Goal: Contribute content: Contribute content

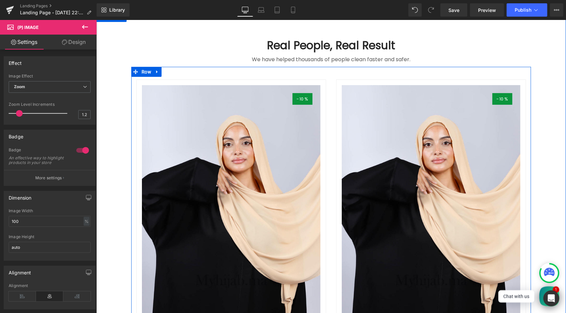
scroll to position [67, 0]
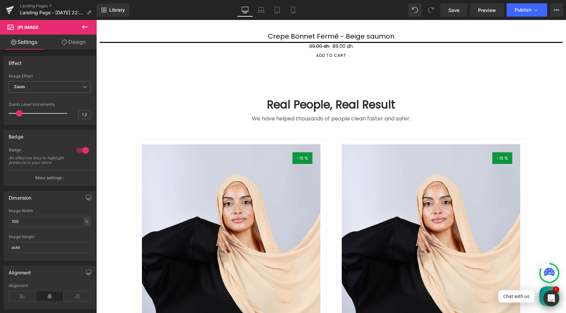
click at [85, 27] on icon at bounding box center [85, 27] width 6 height 4
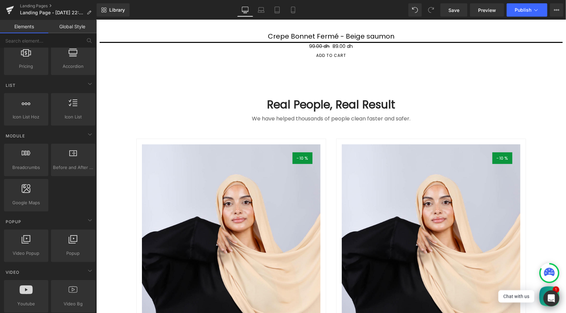
scroll to position [400, 0]
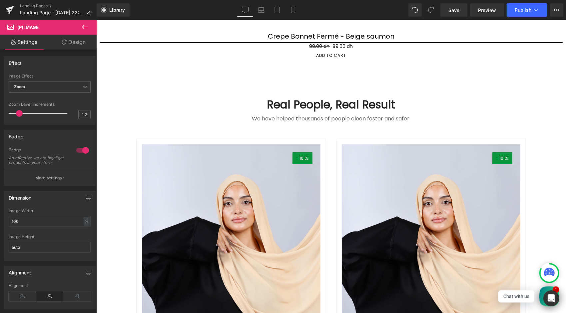
click at [9, 28] on icon at bounding box center [10, 26] width 6 height 6
click at [9, 22] on span "(P) Image" at bounding box center [40, 27] width 67 height 15
click at [71, 10] on span "Landing Page - [DATE] 22:39:56" at bounding box center [52, 12] width 64 height 5
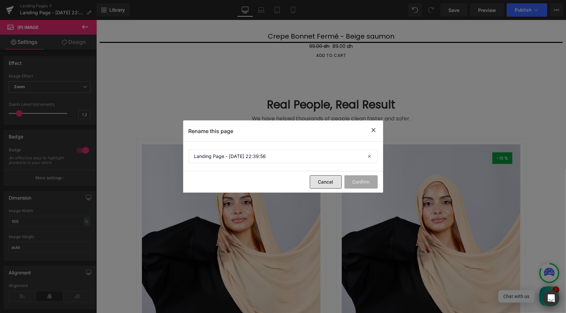
click at [323, 182] on button "Cancel" at bounding box center [326, 182] width 32 height 13
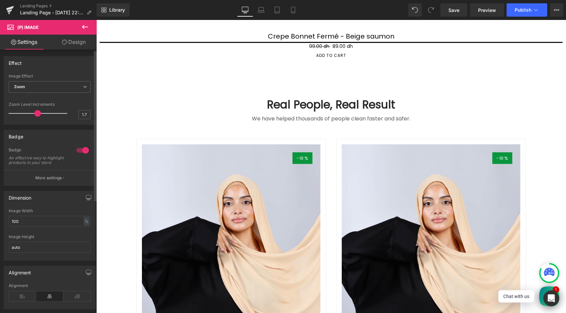
drag, startPoint x: 19, startPoint y: 111, endPoint x: 64, endPoint y: 131, distance: 48.9
click at [38, 115] on span at bounding box center [37, 113] width 7 height 7
click at [83, 114] on input "1.7" at bounding box center [85, 115] width 12 height 8
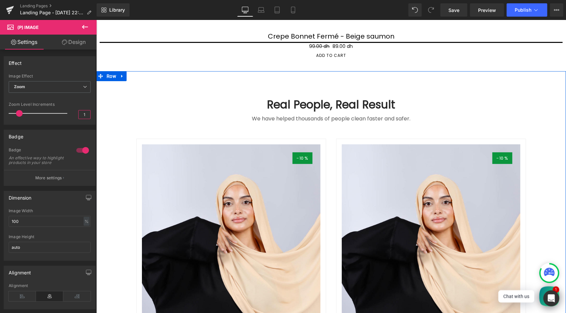
type input "1.1"
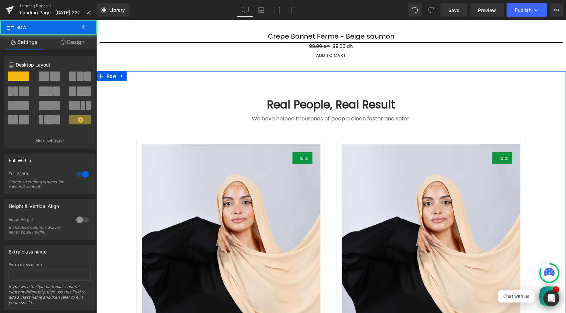
click at [114, 124] on div "Real People, Real Result Heading We have helped thousands of people clean faste…" at bounding box center [331, 315] width 470 height 455
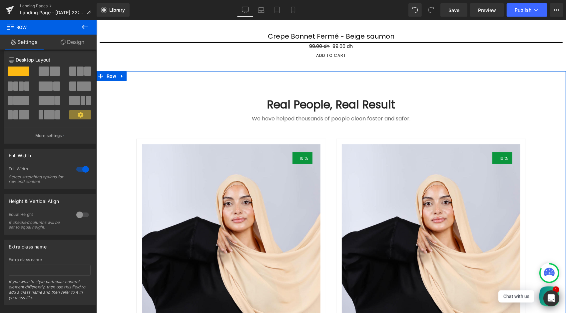
scroll to position [0, 0]
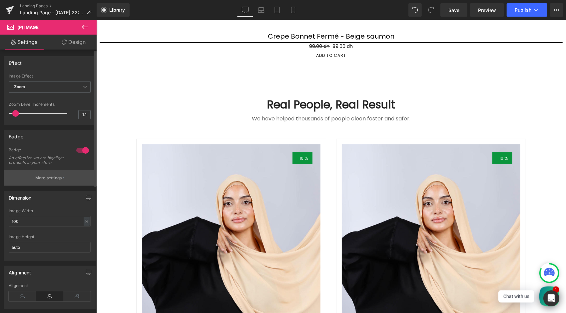
click at [50, 181] on p "More settings" at bounding box center [48, 178] width 27 height 6
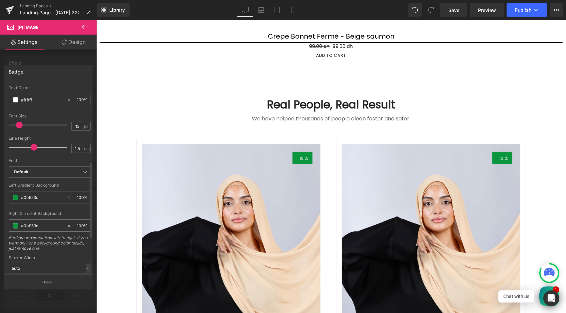
scroll to position [289, 0]
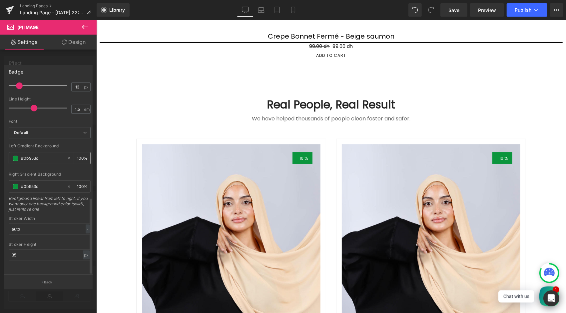
click at [17, 156] on span at bounding box center [15, 158] width 5 height 5
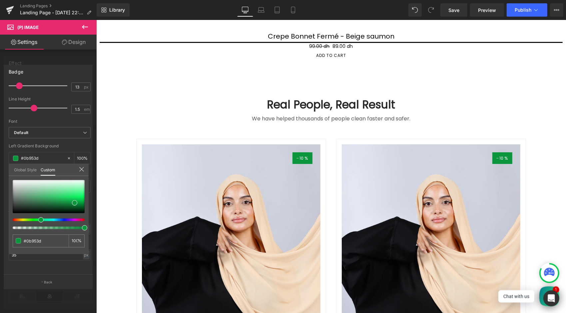
type input "#93380b"
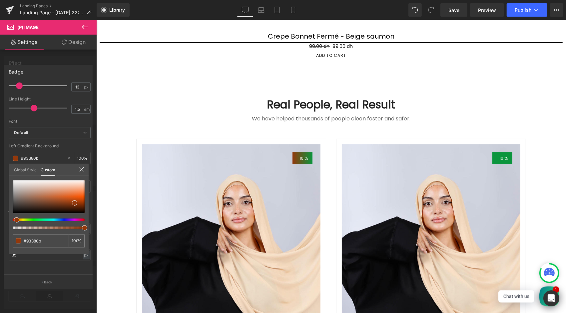
click at [14, 220] on div at bounding box center [46, 220] width 72 height 3
type input "#934a0b"
type input "#933c0b"
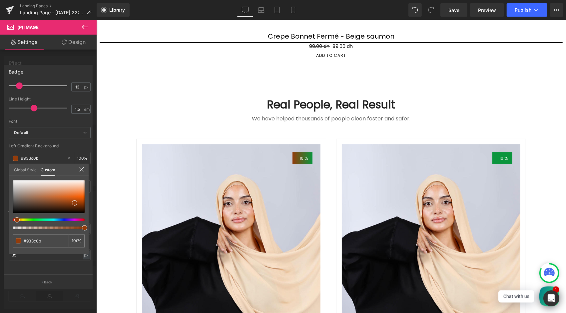
type input "#93380b"
type input "#93310b"
type input "#932d0b"
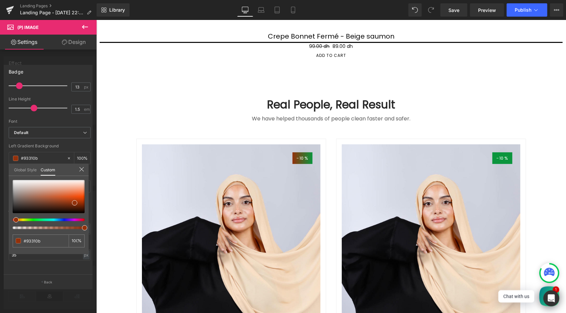
type input "#932d0b"
type input "#93280b"
type input "#93210b"
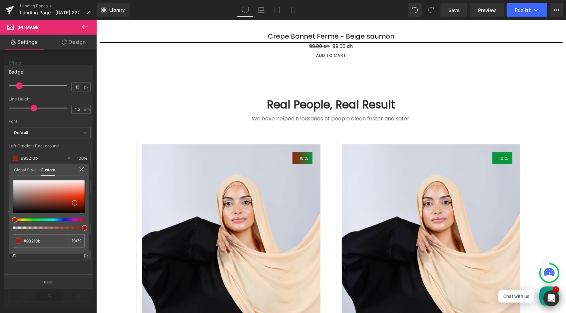
type input "#931d0b"
drag, startPoint x: 14, startPoint y: 220, endPoint x: 2, endPoint y: 220, distance: 12.0
click at [2, 220] on div "Badge Text Styles Custom Custom Setup Global Style Custom Setup Global Style Te…" at bounding box center [48, 174] width 97 height 229
type input "#930b0b"
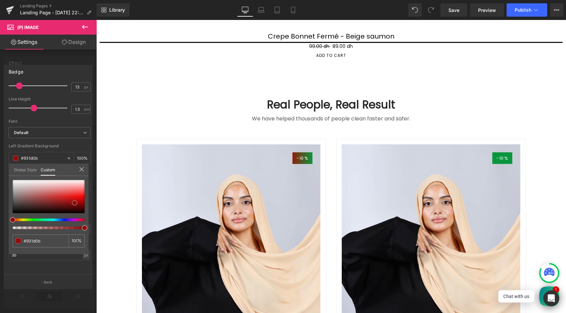
type input "#930b0b"
type input "#900d0d"
type input "#8f0e0e"
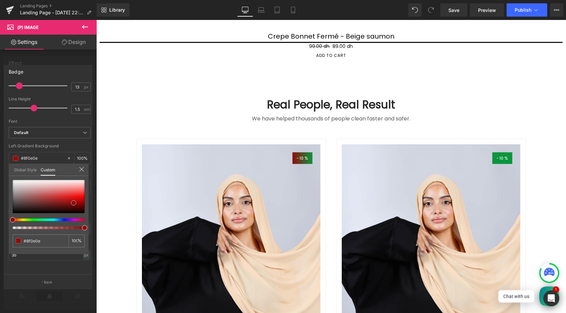
type input "#8f0f0f"
type input "#e61e1e"
type input "#e74f4f"
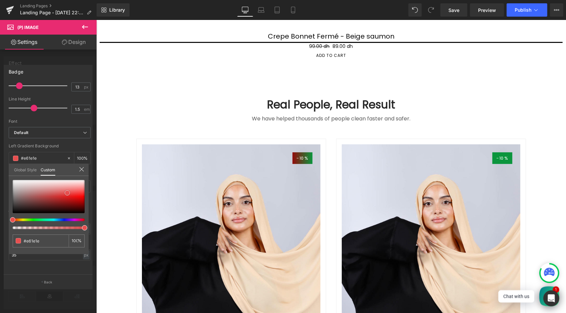
type input "#e74f4f"
type input "#e75959"
type input "#e76363"
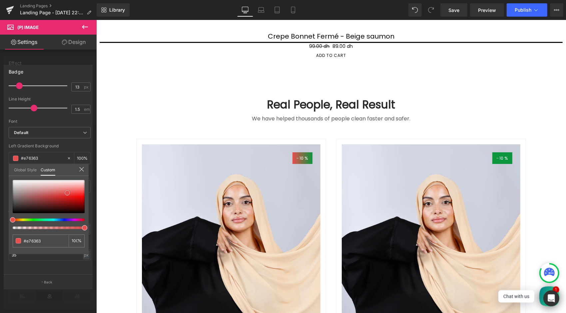
type input "#e86d6d"
type input "#ea8484"
type input "#eb8888"
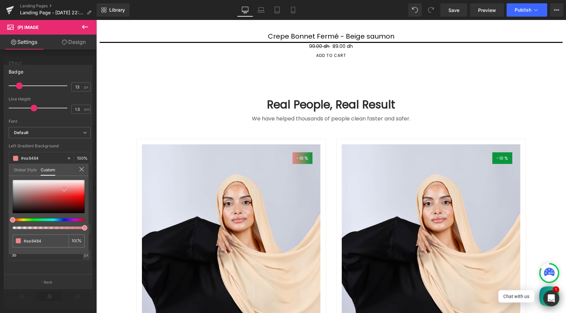
type input "#eb8888"
type input "#eb9292"
type input "#eb9393"
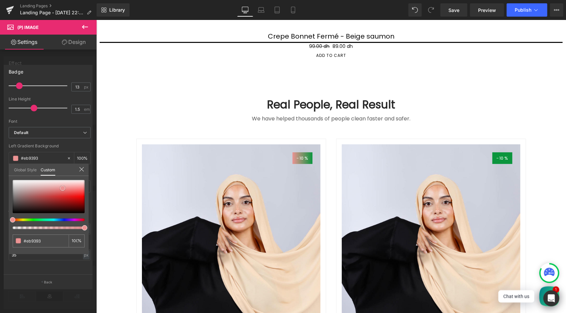
drag, startPoint x: 75, startPoint y: 202, endPoint x: 63, endPoint y: 187, distance: 18.9
click at [63, 187] on span at bounding box center [62, 188] width 5 height 5
click at [83, 167] on icon at bounding box center [81, 169] width 5 height 5
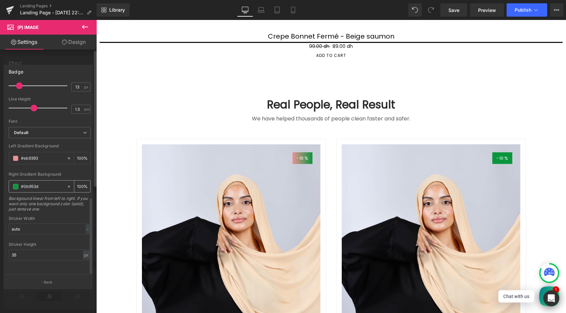
click at [14, 184] on span at bounding box center [15, 186] width 5 height 5
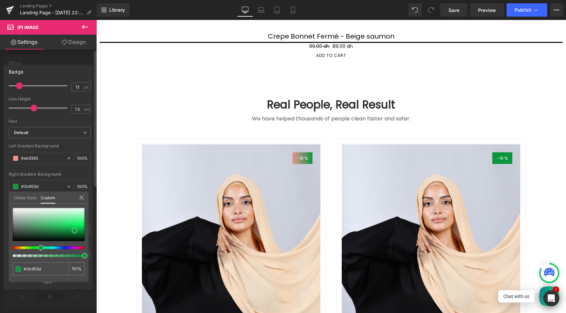
type input "#93310b"
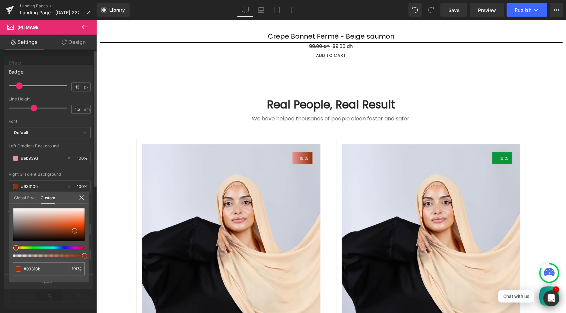
click at [13, 247] on div at bounding box center [46, 248] width 72 height 3
type input "#90320d"
type input "#98360f"
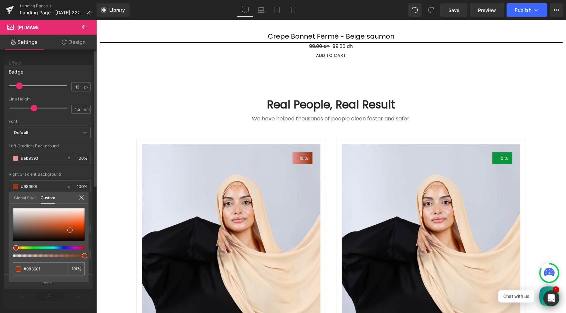
type input "#953712"
type input "#9a3913"
type input "#993913"
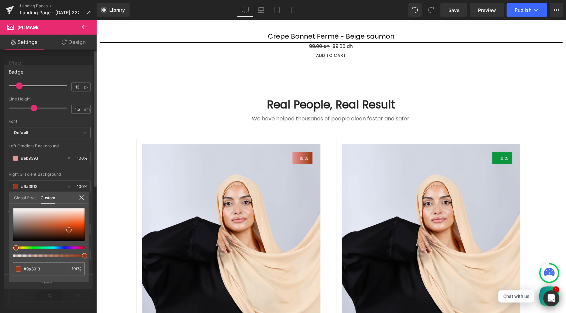
type input "#993913"
type input "#9b3c17"
drag, startPoint x: 76, startPoint y: 231, endPoint x: 68, endPoint y: 230, distance: 8.4
click at [68, 230] on span at bounding box center [66, 229] width 5 height 5
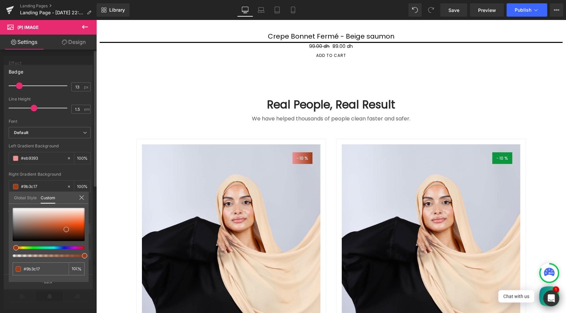
type input "#9b4e17"
type input "#9b3c17"
type input "#9b3817"
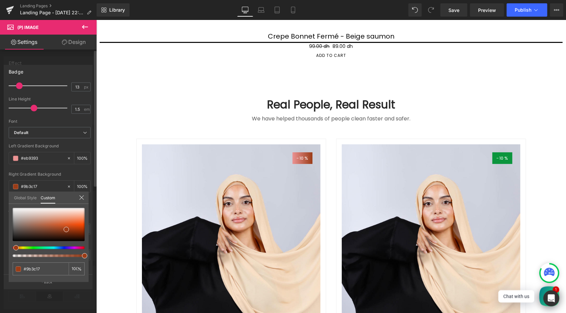
type input "#9b3817"
type input "#9b3617"
type input "#9b1b17"
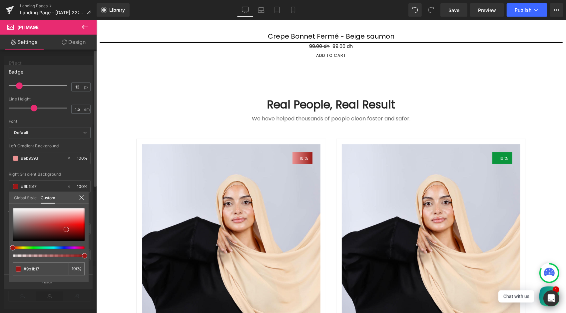
drag, startPoint x: 16, startPoint y: 249, endPoint x: 9, endPoint y: 247, distance: 7.6
click at [9, 247] on div "#9b1b17 100 %" at bounding box center [49, 245] width 80 height 74
type input "#9d1515"
type input "#ad0f0f"
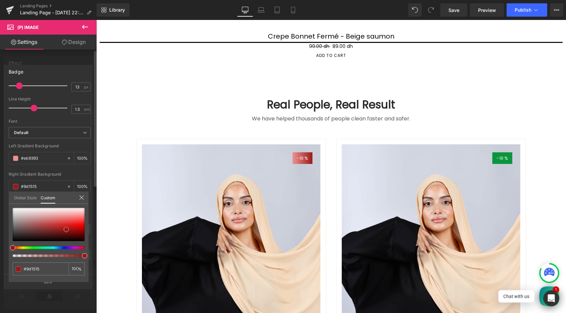
type input "#ad0f0f"
type input "#b70e0e"
type input "#b80d0d"
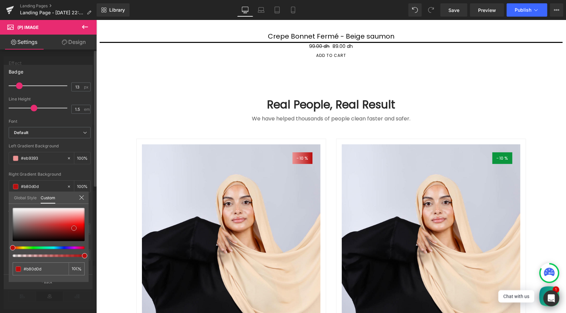
type input "#b90c0c"
type input "#ba0b0b"
type input "#bf0c0c"
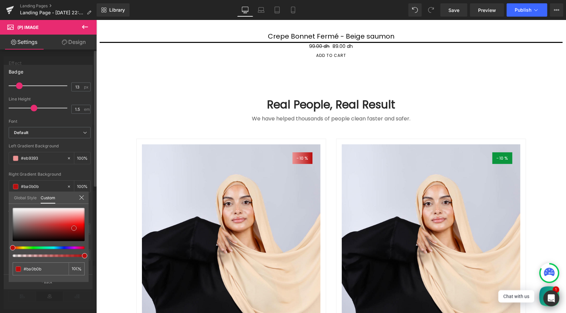
type input "#bf0c0c"
type input "#cd0e0e"
type input "#d60e0e"
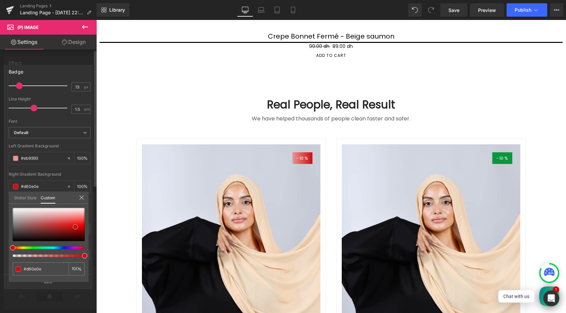
type input "#e91010"
type input "#ed1111"
type input "#eb1313"
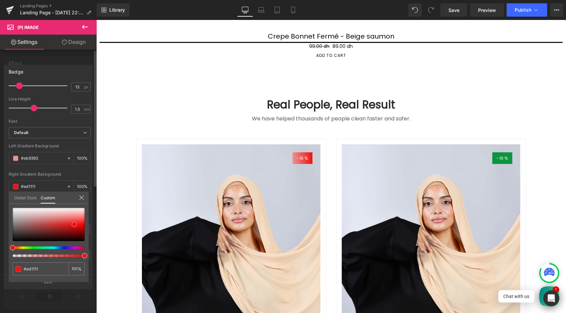
type input "#eb1313"
type input "#de1010"
type input "#ed1616"
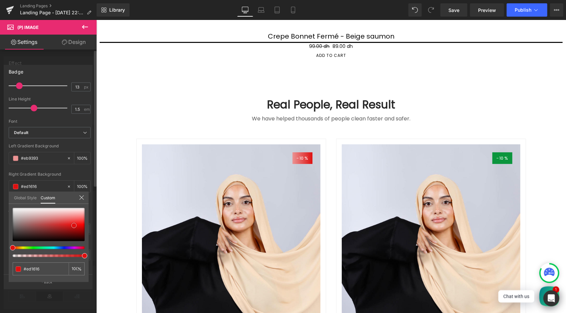
type input "#ec1c1c"
type input "#ed2121"
type input "#ed2a2a"
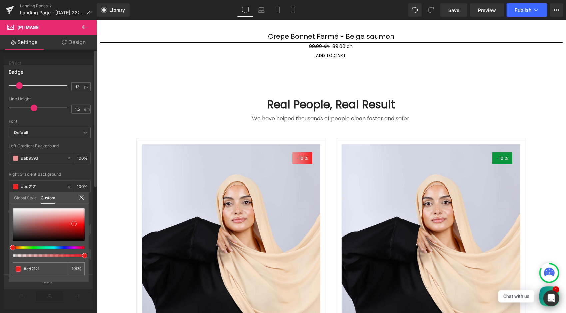
type input "#ed2a2a"
type input "#ec2b2b"
type input "#ee2f2f"
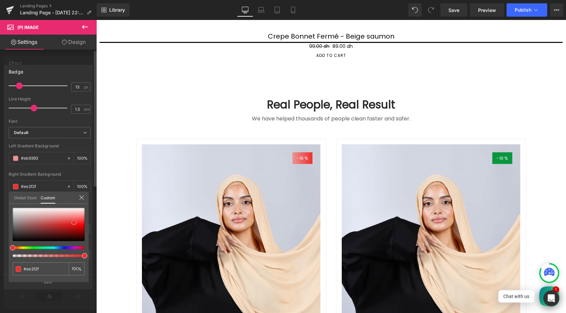
drag, startPoint x: 65, startPoint y: 228, endPoint x: 73, endPoint y: 221, distance: 10.4
click at [73, 221] on span at bounding box center [73, 222] width 5 height 5
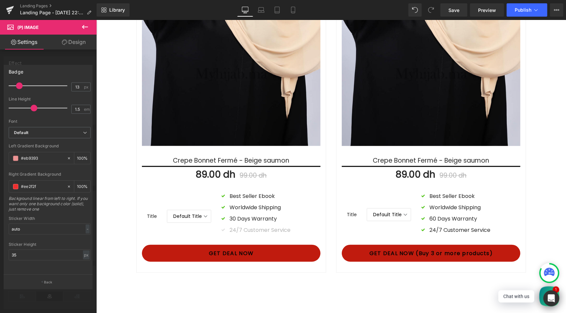
scroll to position [333, 0]
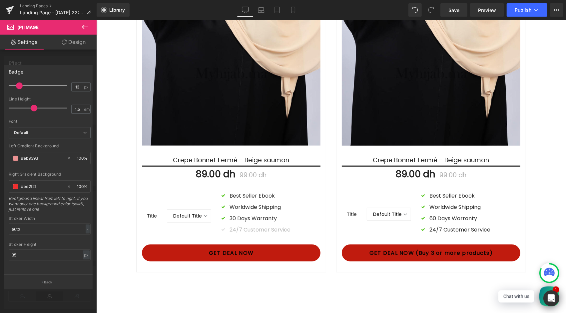
click at [265, 146] on body "Passer au contenu Recherche Fermer (esc) Recherche Accueil CHALES .cls-1{fill:#…" at bounding box center [331, 83] width 470 height 792
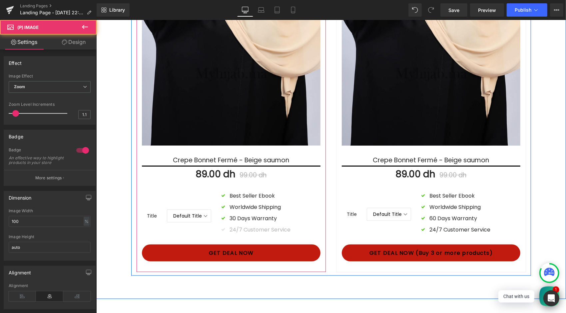
click at [237, 17] on span "(P) Image" at bounding box center [230, 12] width 25 height 10
click at [248, 17] on link at bounding box center [247, 12] width 9 height 10
click at [241, 14] on icon at bounding box center [243, 11] width 5 height 5
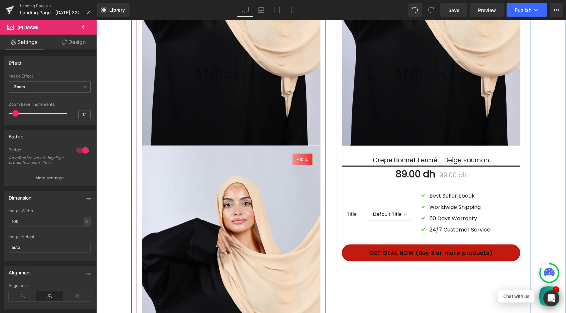
click at [249, 14] on icon at bounding box center [251, 11] width 5 height 5
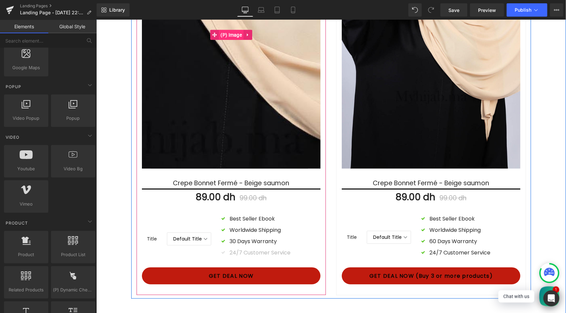
scroll to position [300, 0]
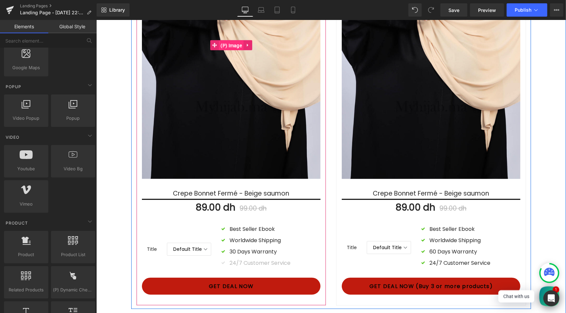
click at [224, 50] on span "(P) Image" at bounding box center [230, 45] width 25 height 10
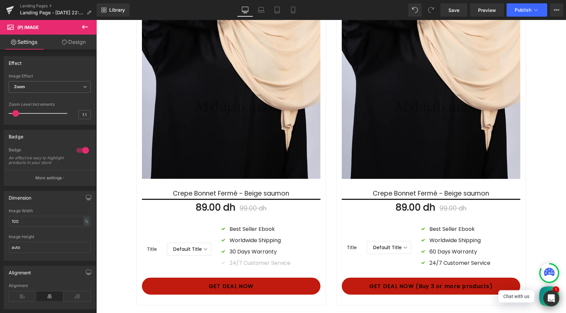
click at [27, 29] on span "(P) Image" at bounding box center [27, 27] width 21 height 5
click at [13, 27] on icon at bounding box center [10, 26] width 6 height 6
click at [28, 42] on link "Settings" at bounding box center [24, 42] width 48 height 15
click at [84, 25] on icon at bounding box center [85, 27] width 8 height 8
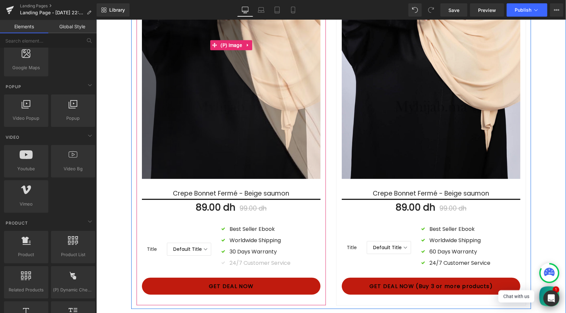
click at [215, 44] on img at bounding box center [283, 88] width 550 height 825
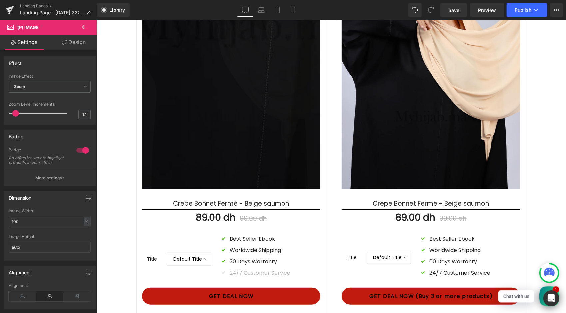
scroll to position [183, 0]
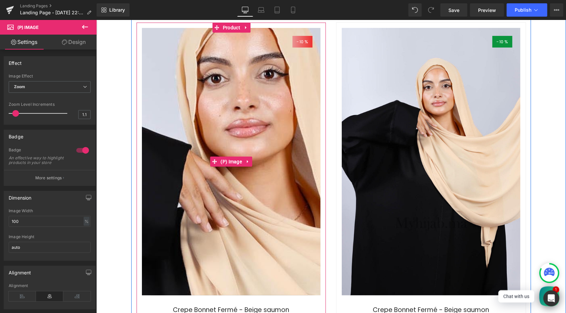
click at [233, 109] on img at bounding box center [223, 307] width 550 height 825
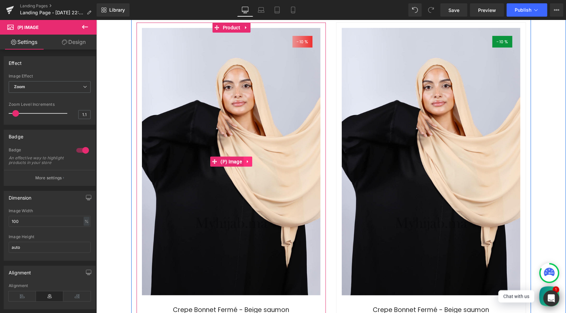
click at [245, 164] on icon at bounding box center [247, 161] width 5 height 5
click at [234, 164] on icon at bounding box center [234, 161] width 5 height 5
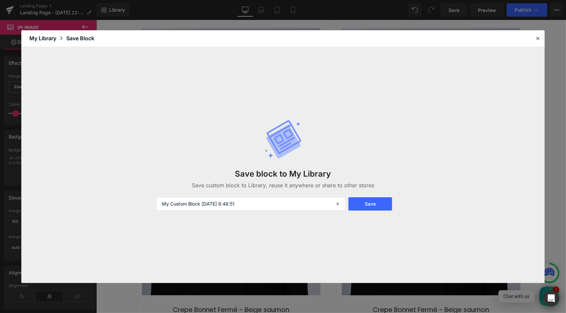
drag, startPoint x: 360, startPoint y: 208, endPoint x: 341, endPoint y: 215, distance: 20.0
click at [343, 218] on div "Save block to My Library Save custom block to Library, reuse it anywhere or sha…" at bounding box center [283, 165] width 262 height 118
click at [358, 209] on button "Save" at bounding box center [370, 204] width 44 height 13
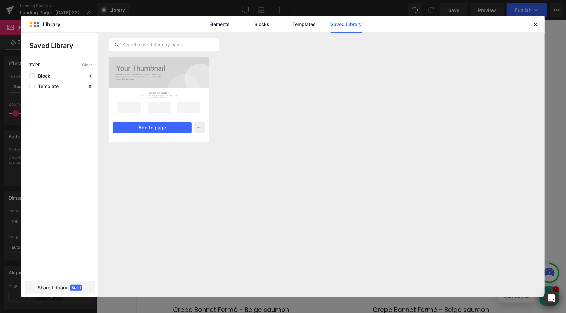
click at [163, 92] on div at bounding box center [159, 85] width 100 height 56
click at [163, 130] on button "Add to page" at bounding box center [152, 128] width 79 height 11
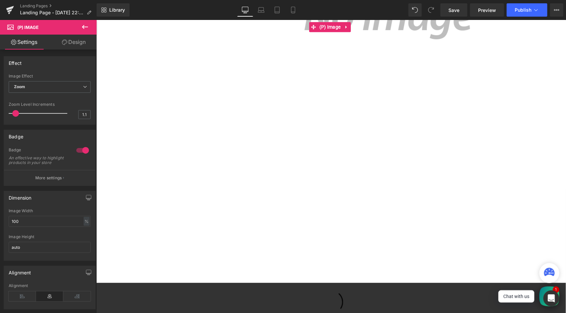
scroll to position [963, 0]
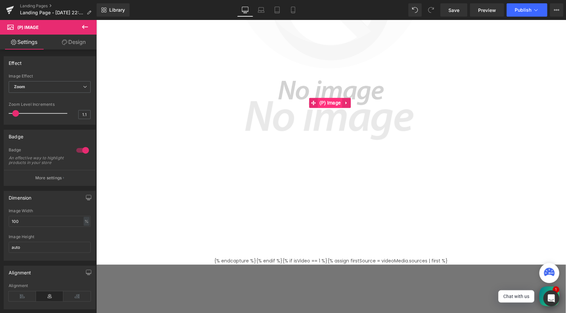
click at [330, 98] on span "(P) Image" at bounding box center [329, 103] width 25 height 10
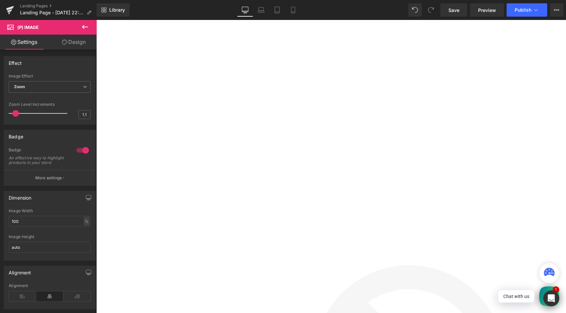
scroll to position [663, 0]
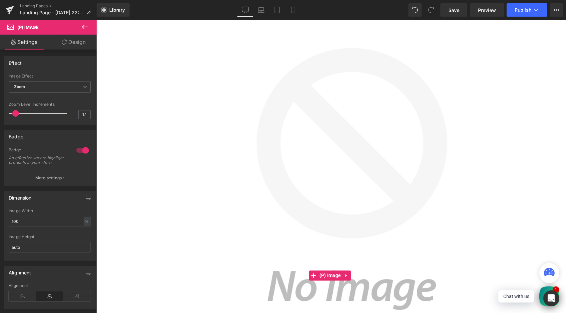
scroll to position [863, 0]
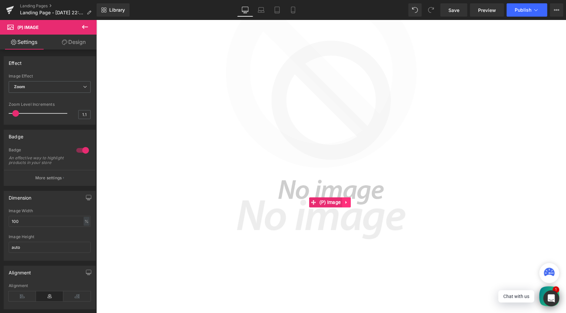
click at [348, 198] on link at bounding box center [346, 203] width 9 height 10
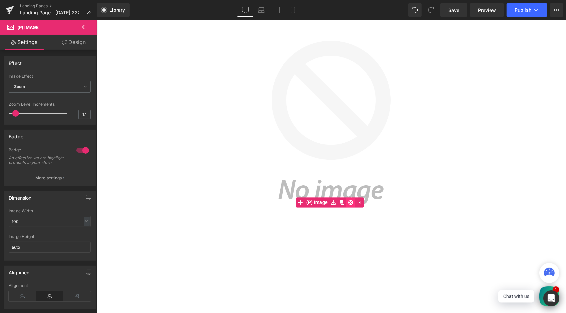
click at [348, 200] on icon at bounding box center [350, 202] width 5 height 5
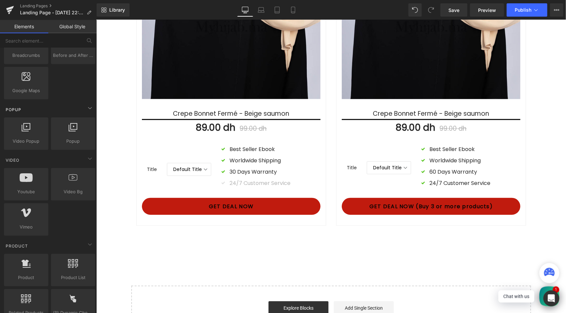
scroll to position [366, 0]
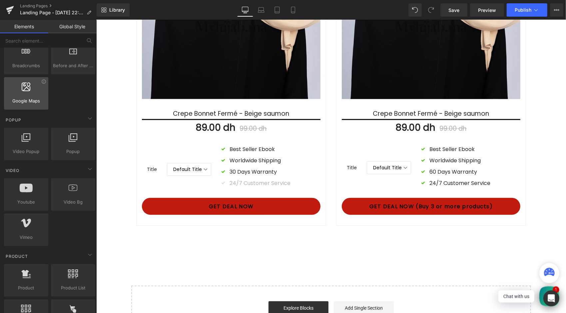
click at [16, 93] on div at bounding box center [26, 90] width 40 height 15
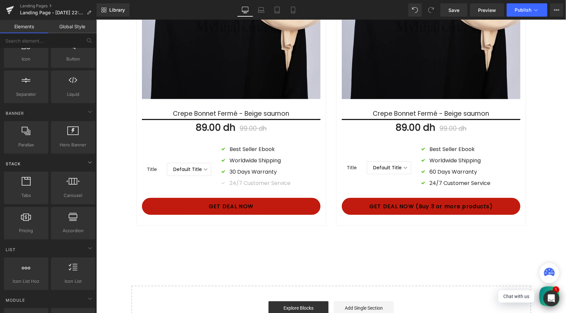
scroll to position [0, 0]
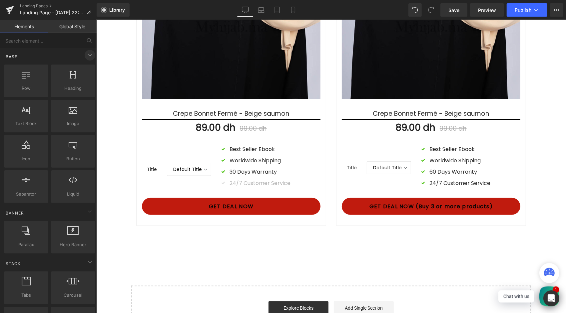
click at [88, 55] on icon at bounding box center [90, 55] width 8 height 8
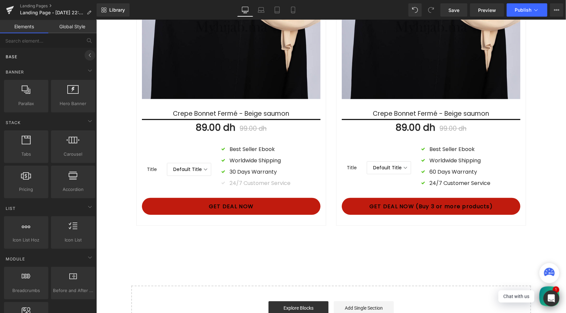
click at [88, 55] on icon at bounding box center [90, 55] width 8 height 8
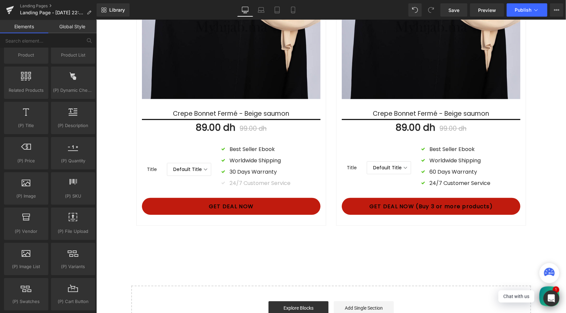
scroll to position [699, 0]
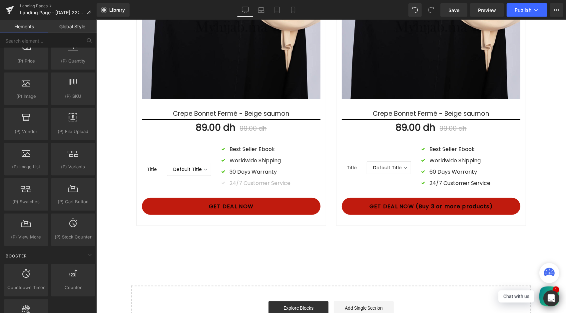
click at [29, 177] on div "(P) Swatches product swatches, color, option" at bounding box center [26, 194] width 47 height 35
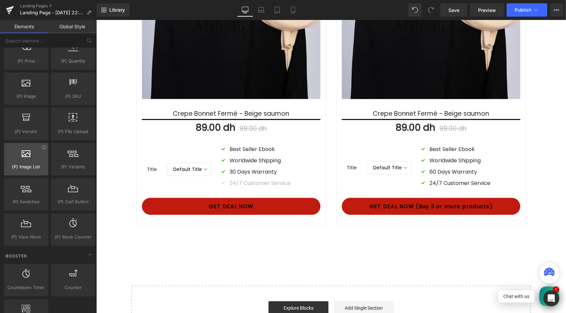
click at [29, 167] on div "(P) Image List products, goods, sells, images, photos, thumbnails, lists" at bounding box center [26, 159] width 44 height 33
click at [29, 164] on span "(P) Image List" at bounding box center [26, 167] width 40 height 7
click at [35, 164] on span "(P) Image List" at bounding box center [26, 167] width 40 height 7
click at [34, 164] on span "(P) Image List" at bounding box center [26, 167] width 40 height 7
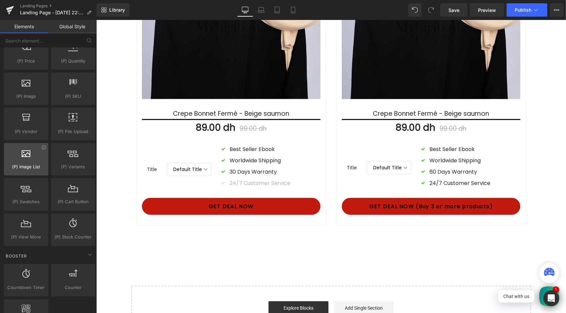
click at [34, 164] on span "(P) Image List" at bounding box center [26, 167] width 40 height 7
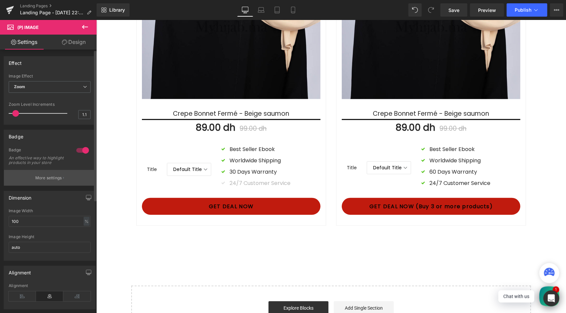
click at [48, 181] on p "More settings" at bounding box center [48, 178] width 27 height 6
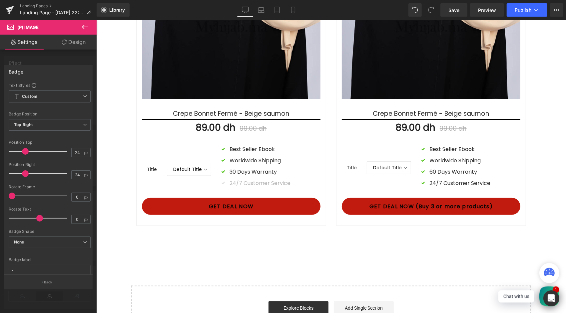
click at [27, 64] on div at bounding box center [48, 168] width 97 height 297
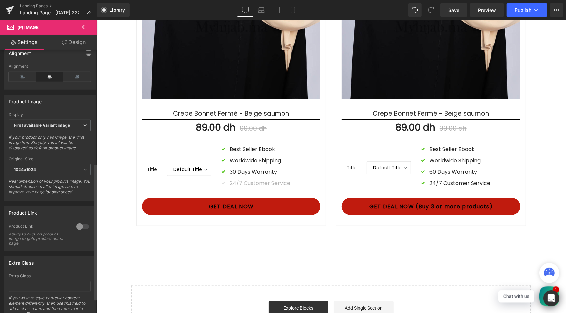
scroll to position [247, 0]
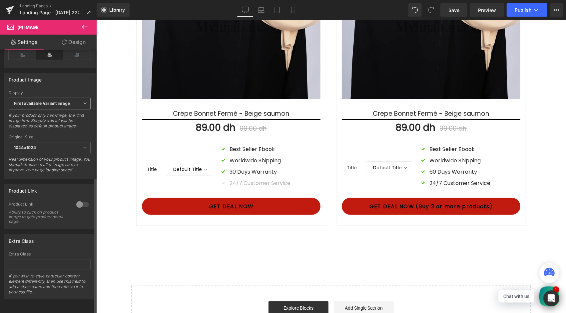
click at [66, 101] on b "First available Variant image" at bounding box center [42, 103] width 56 height 5
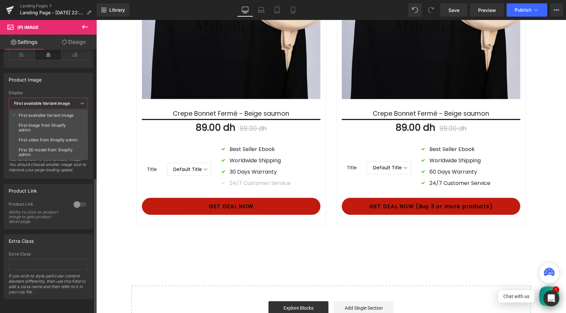
click at [66, 101] on b "First available Variant image" at bounding box center [42, 103] width 56 height 5
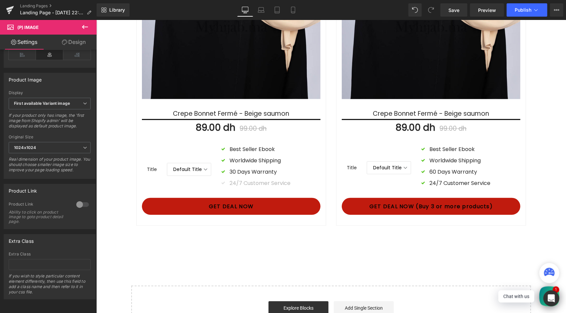
click at [93, 26] on button at bounding box center [84, 27] width 23 height 15
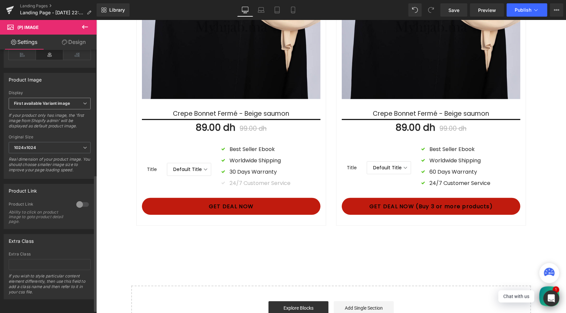
scroll to position [148, 0]
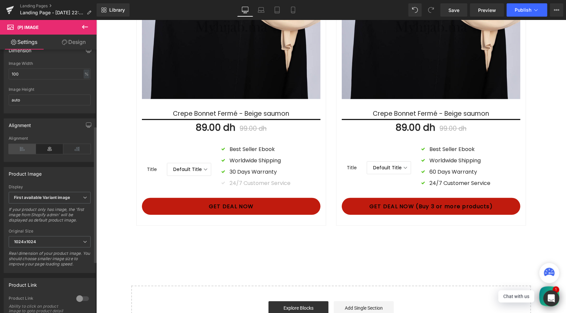
click at [19, 151] on icon at bounding box center [22, 149] width 27 height 10
click at [49, 151] on icon at bounding box center [49, 149] width 27 height 10
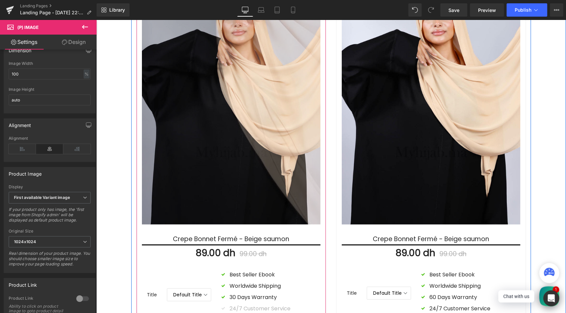
scroll to position [180, 0]
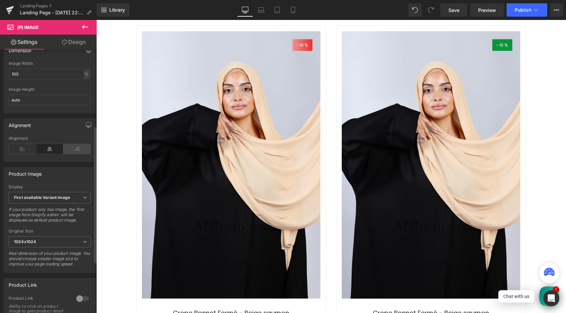
click at [83, 152] on icon at bounding box center [76, 149] width 27 height 10
click at [46, 147] on icon at bounding box center [49, 149] width 27 height 10
click at [87, 126] on icon "button" at bounding box center [88, 125] width 5 height 5
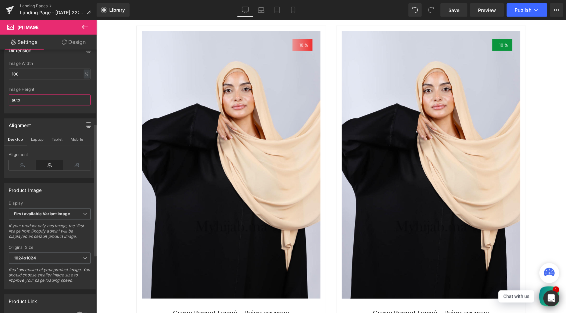
click at [47, 101] on input "auto" at bounding box center [50, 100] width 82 height 11
click at [79, 46] on link "Design" at bounding box center [74, 42] width 48 height 15
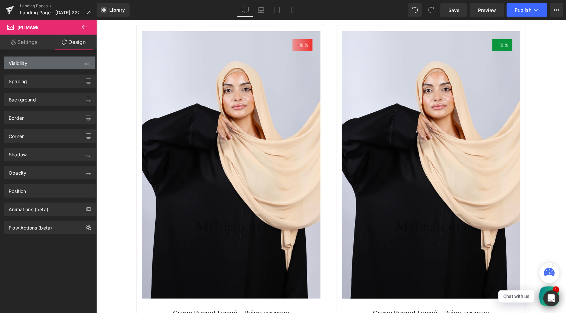
click at [45, 65] on div "Visibility (All)" at bounding box center [49, 63] width 91 height 13
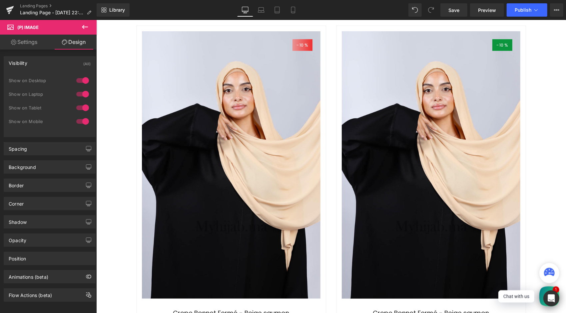
click at [44, 64] on div "Visibility (All)" at bounding box center [49, 63] width 91 height 13
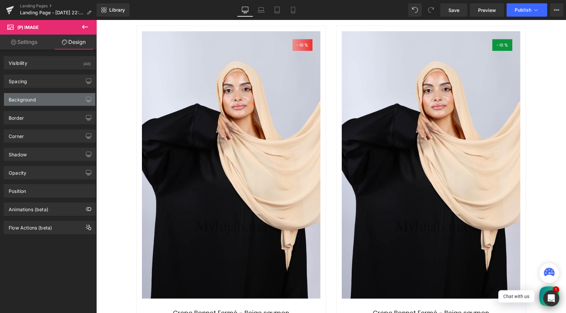
click at [43, 99] on div "Background" at bounding box center [49, 99] width 91 height 13
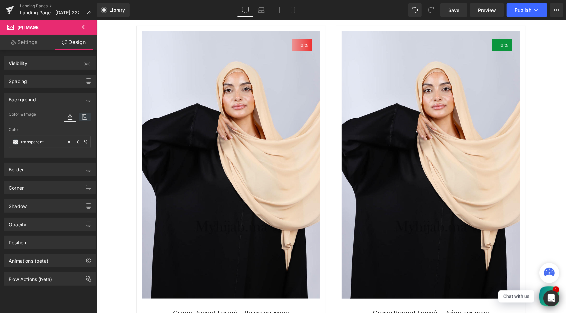
click at [84, 114] on icon at bounding box center [85, 117] width 12 height 9
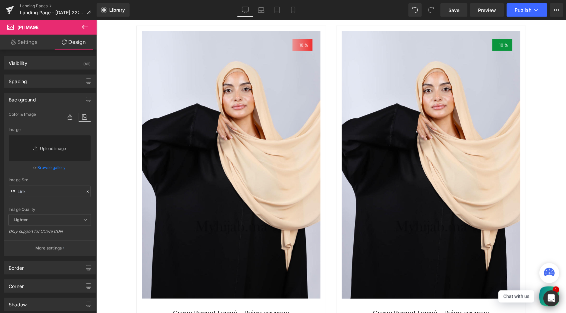
click at [47, 149] on link "Replace Image" at bounding box center [50, 148] width 82 height 25
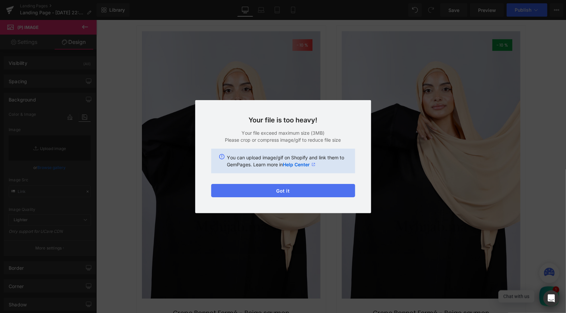
click at [257, 191] on button "Got it" at bounding box center [283, 190] width 144 height 13
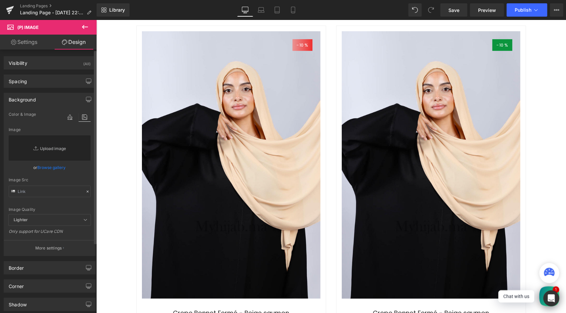
click at [42, 151] on link "Replace Image" at bounding box center [50, 148] width 82 height 25
click at [54, 152] on link "Replace Image" at bounding box center [50, 148] width 82 height 25
type input "C:\fakepath\_MG_0850.jpg"
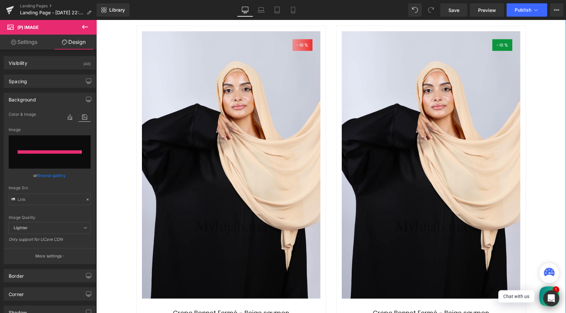
type input "[URL][DOMAIN_NAME]"
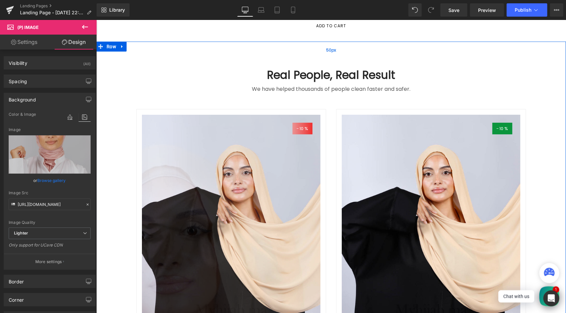
scroll to position [167, 0]
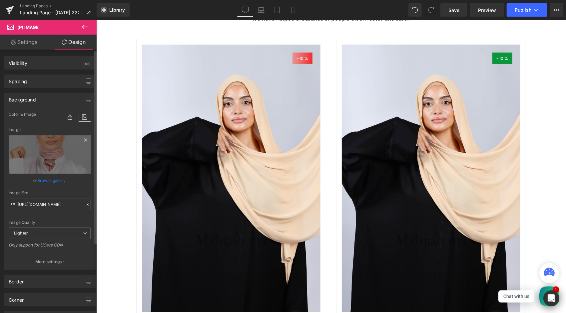
click at [82, 139] on icon at bounding box center [86, 140] width 8 height 8
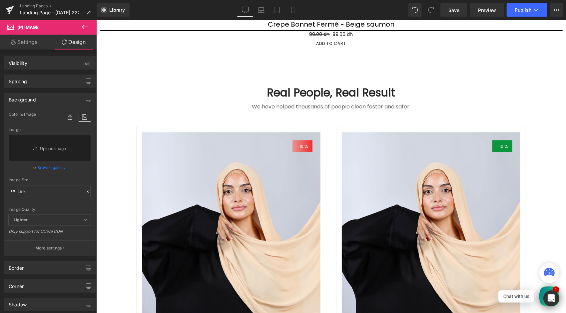
scroll to position [50, 0]
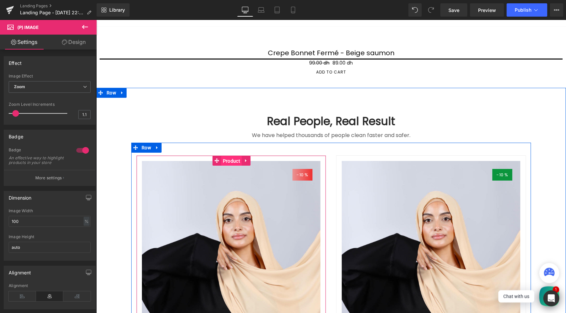
click at [237, 166] on span "Product" at bounding box center [231, 161] width 21 height 10
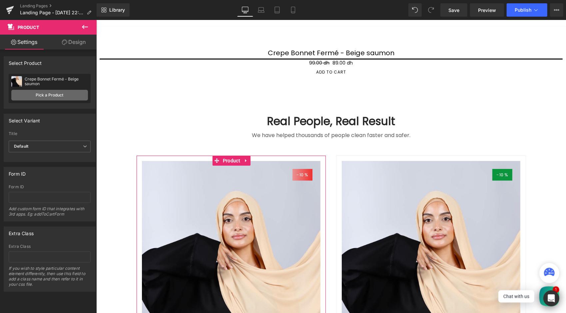
click at [45, 93] on link "Pick a Product" at bounding box center [49, 95] width 77 height 11
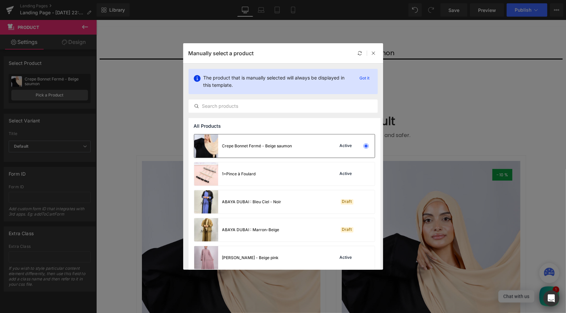
click at [261, 144] on div "Crepe Bonnet Fermé - Beige saumon" at bounding box center [257, 146] width 70 height 6
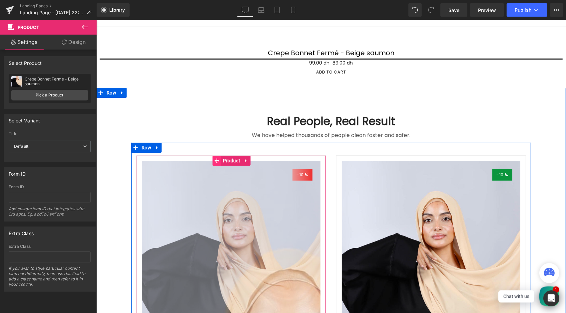
click at [218, 166] on span at bounding box center [216, 161] width 9 height 10
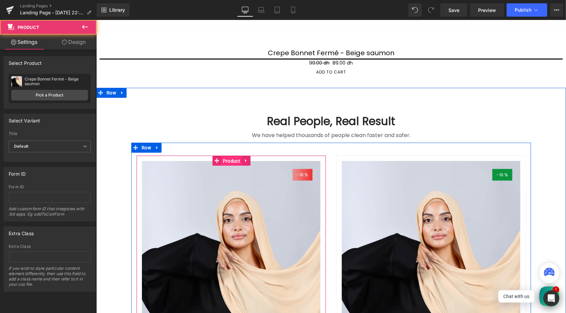
click at [230, 166] on span "Product" at bounding box center [231, 161] width 21 height 10
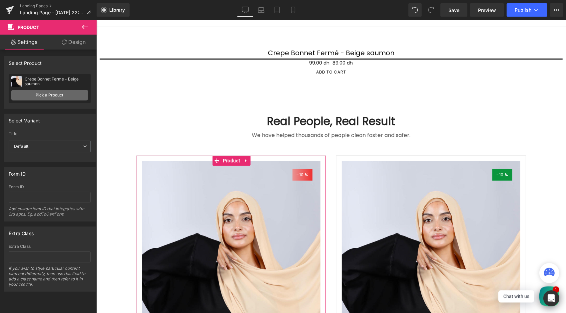
click at [45, 97] on link "Pick a Product" at bounding box center [49, 95] width 77 height 11
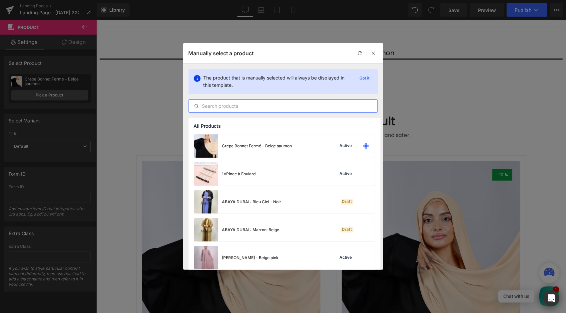
click at [259, 107] on input "text" at bounding box center [283, 106] width 189 height 8
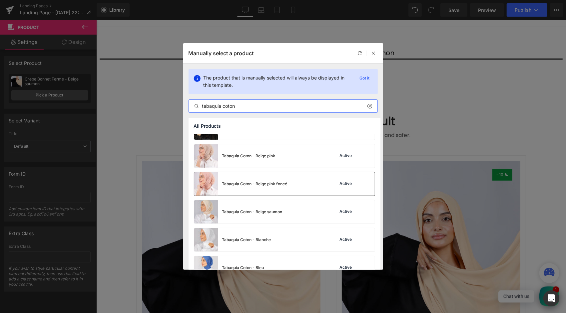
scroll to position [167, 0]
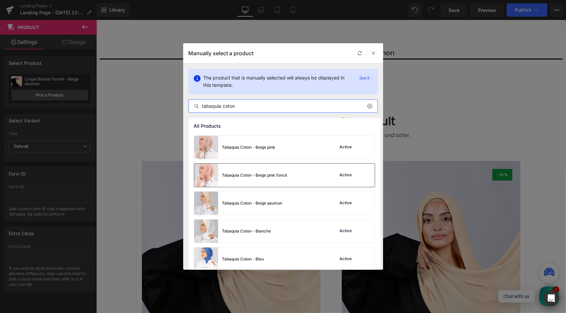
type input "tabaquia coton"
click at [274, 181] on div "Tabaquia Coton - Beige pink foncé" at bounding box center [240, 175] width 93 height 23
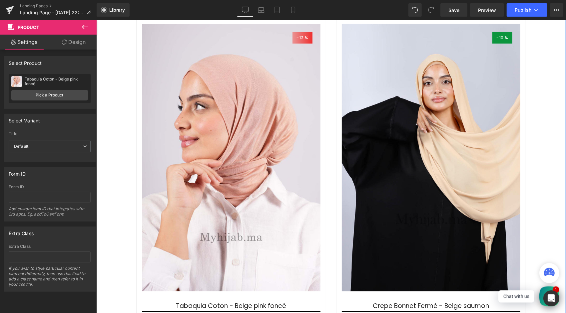
scroll to position [183, 0]
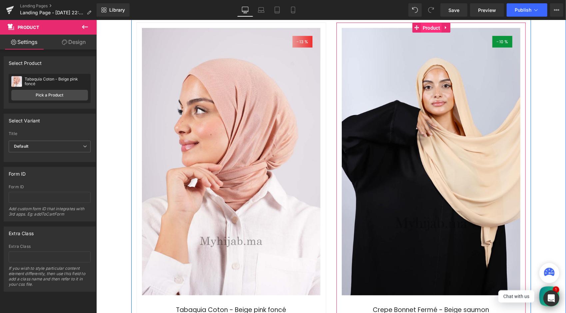
click at [430, 33] on span "Product" at bounding box center [431, 28] width 21 height 10
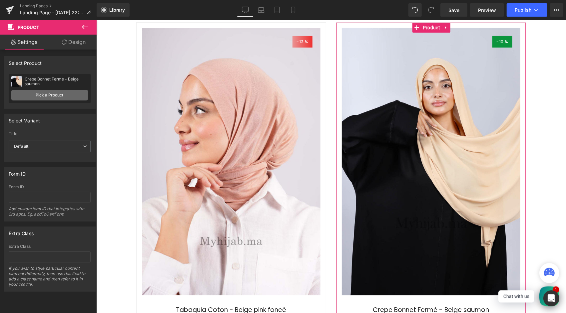
click at [60, 99] on link "Pick a Product" at bounding box center [49, 95] width 77 height 11
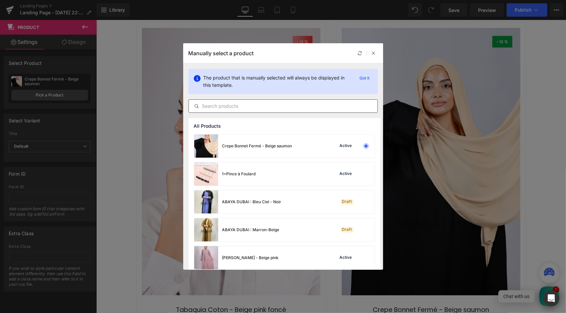
click at [264, 108] on input "text" at bounding box center [283, 106] width 189 height 8
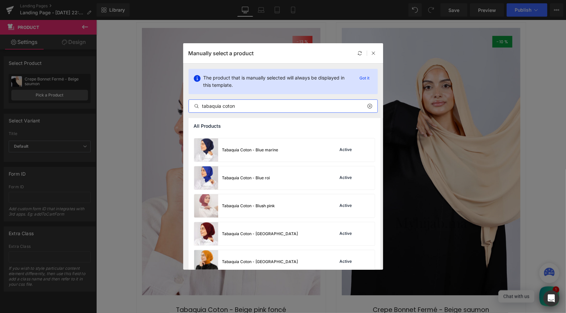
scroll to position [453, 0]
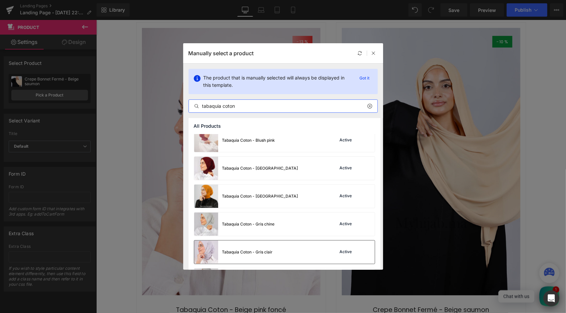
type input "tabaquia coton"
click at [254, 251] on div "Tabaquia Coton - Gris clair" at bounding box center [247, 252] width 51 height 6
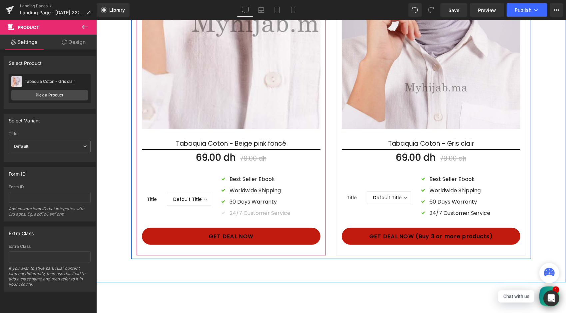
scroll to position [183, 0]
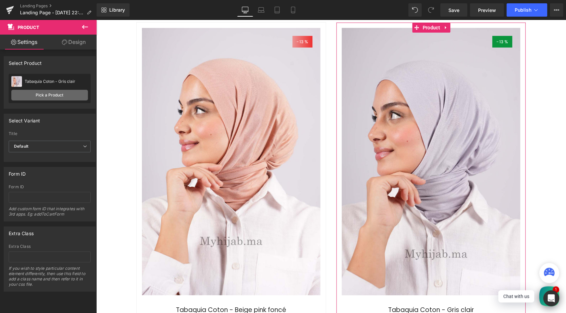
click at [53, 94] on link "Pick a Product" at bounding box center [49, 95] width 77 height 11
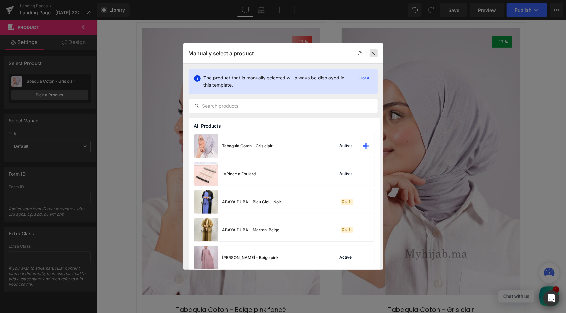
click at [377, 56] on div at bounding box center [374, 53] width 8 height 8
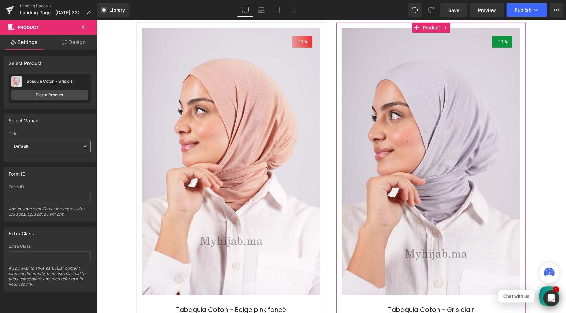
click at [41, 148] on span "Default" at bounding box center [50, 147] width 82 height 12
click at [41, 148] on span "Default" at bounding box center [48, 147] width 79 height 12
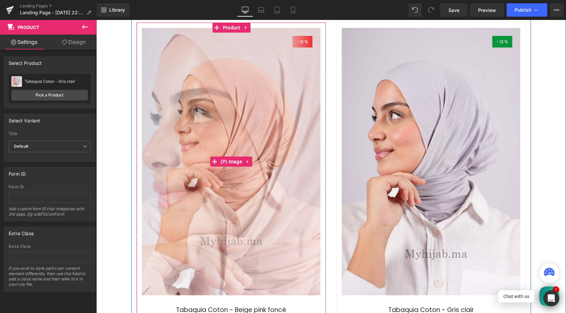
click at [213, 123] on img at bounding box center [270, 231] width 403 height 605
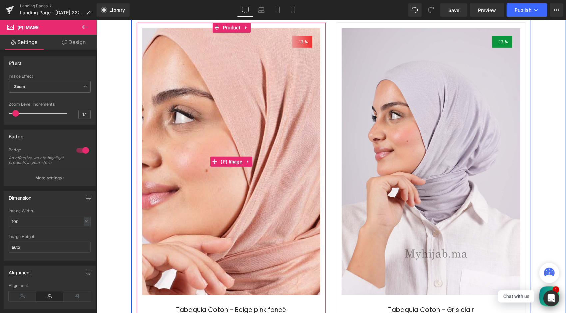
click at [213, 123] on img at bounding box center [251, 231] width 403 height 605
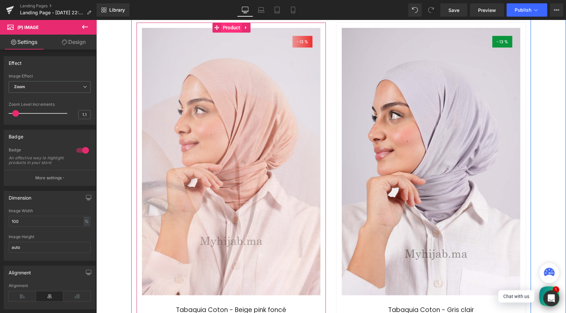
click at [233, 32] on span "Product" at bounding box center [231, 27] width 21 height 10
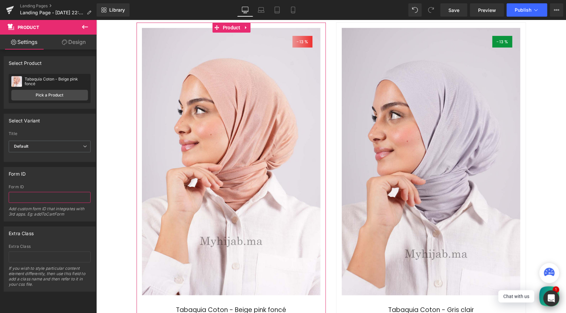
click at [44, 198] on input "text" at bounding box center [50, 197] width 82 height 11
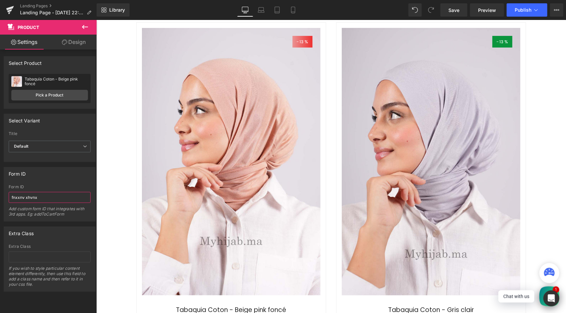
type input "fnxxnv xhvnx"
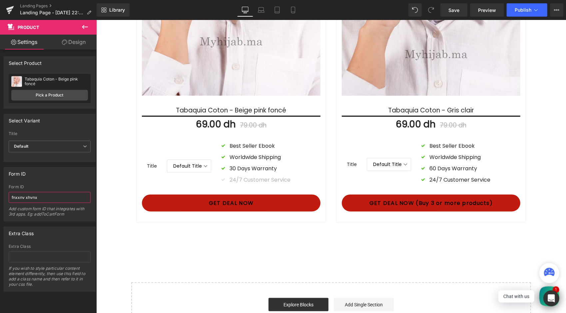
scroll to position [216, 0]
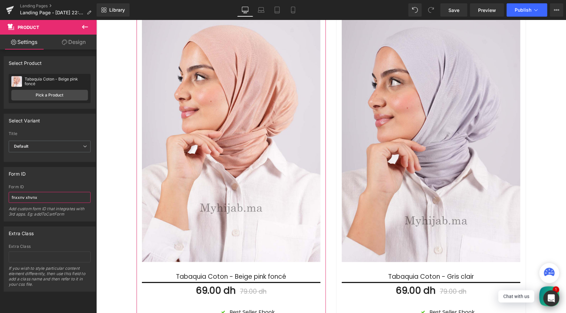
click at [54, 198] on input "fnxxnv xhvnx" at bounding box center [50, 197] width 82 height 11
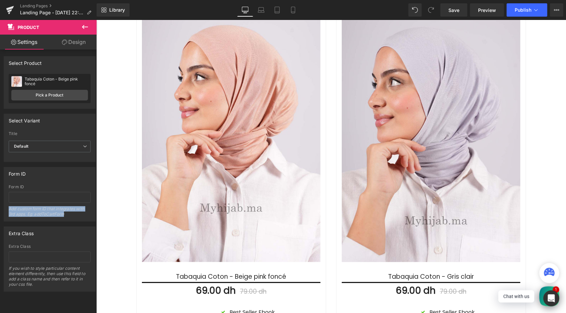
drag, startPoint x: 67, startPoint y: 213, endPoint x: 3, endPoint y: 210, distance: 63.4
click at [3, 210] on div "Form ID Form ID Add custom form ID that integrates with 3rd apps. Eg: addToCart…" at bounding box center [50, 192] width 100 height 60
copy div "Add custom form ID that integrates with 3rd apps. Eg: addToCartForm"
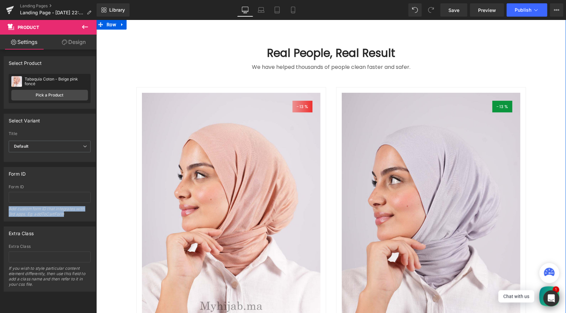
scroll to position [83, 0]
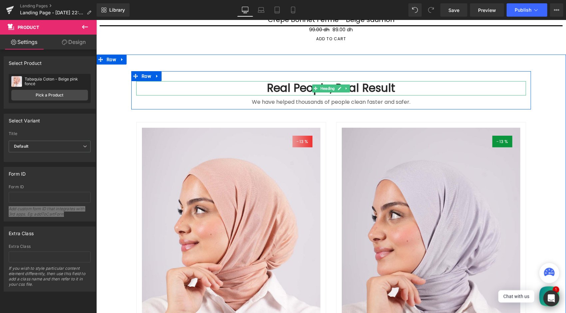
click at [370, 95] on h2 "Real People, Real Result" at bounding box center [331, 88] width 390 height 14
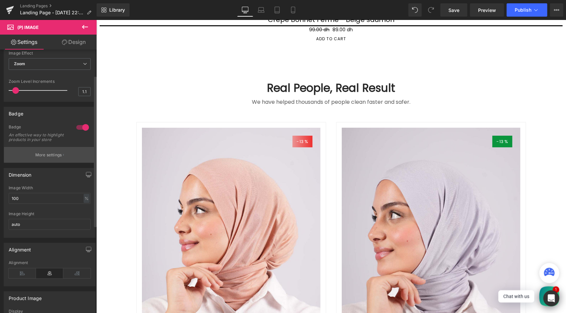
scroll to position [100, 0]
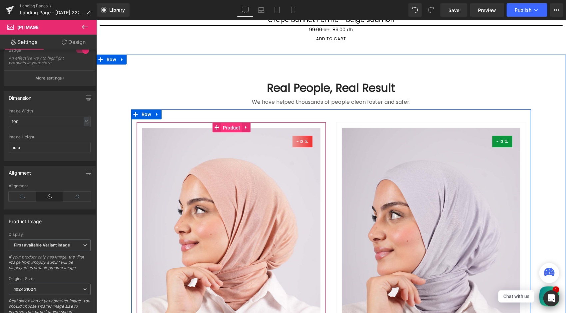
click at [236, 133] on span "Product" at bounding box center [231, 128] width 21 height 10
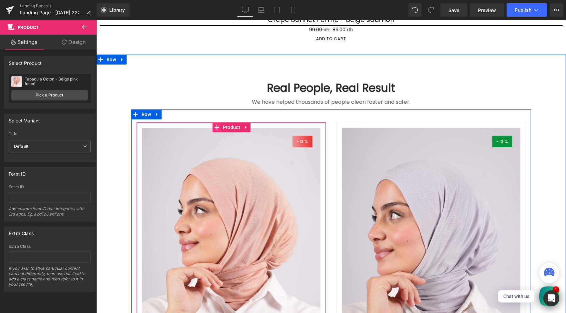
click at [217, 130] on icon at bounding box center [216, 127] width 5 height 5
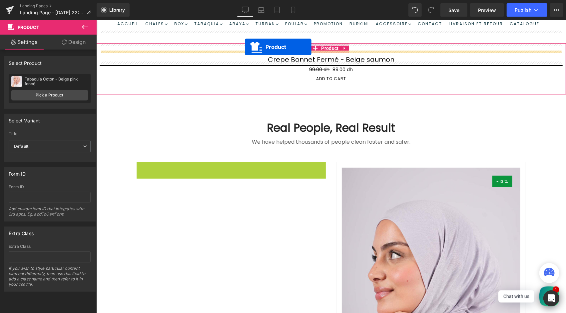
scroll to position [0, 0]
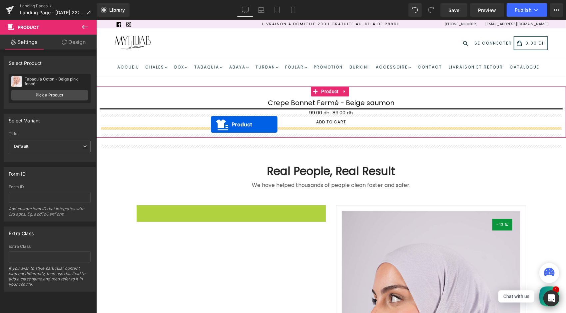
drag, startPoint x: 217, startPoint y: 144, endPoint x: 211, endPoint y: 124, distance: 20.5
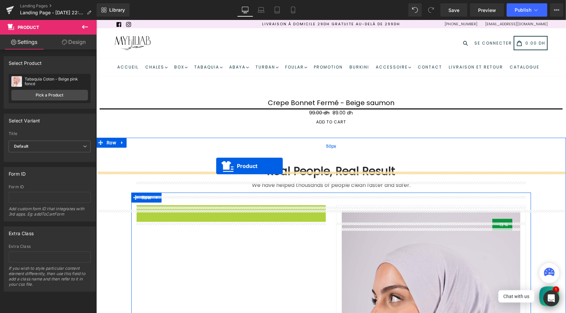
drag, startPoint x: 214, startPoint y: 227, endPoint x: 216, endPoint y: 166, distance: 61.6
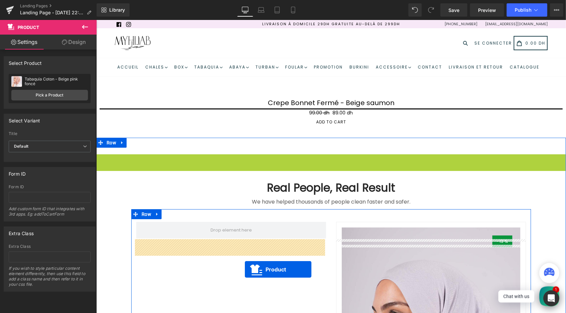
drag, startPoint x: 313, startPoint y: 178, endPoint x: 244, endPoint y: 269, distance: 114.2
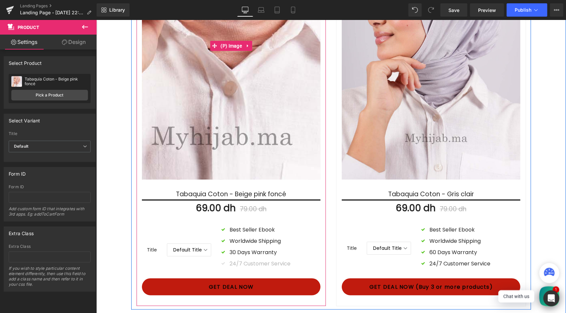
scroll to position [300, 0]
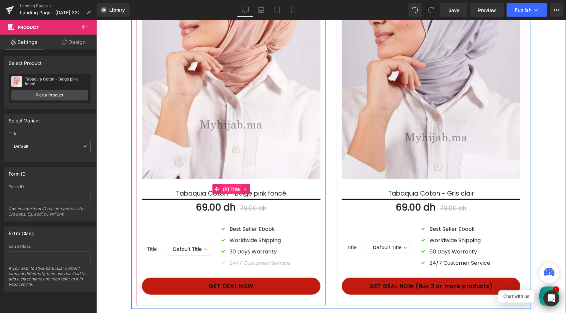
click at [229, 194] on span "(P) Title" at bounding box center [231, 189] width 20 height 10
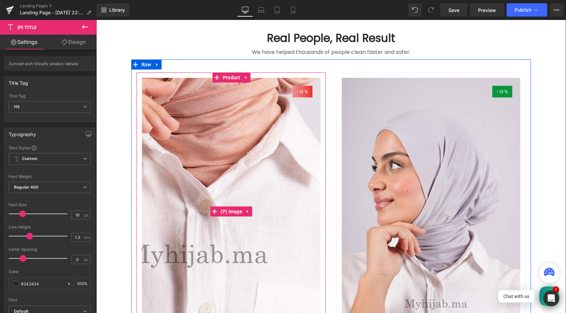
scroll to position [67, 0]
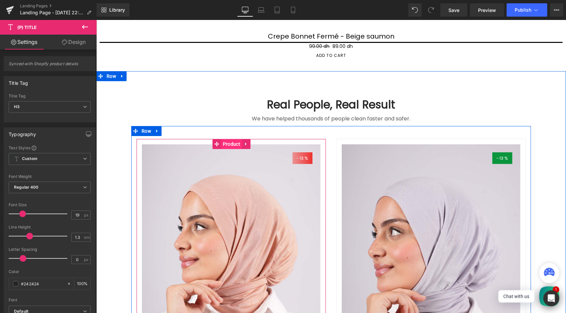
click at [230, 149] on span "Product" at bounding box center [231, 144] width 21 height 10
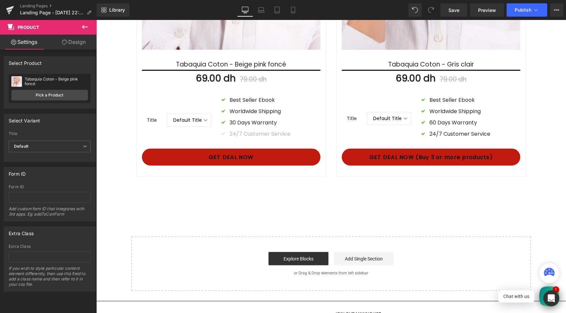
scroll to position [433, 0]
